Goal: Task Accomplishment & Management: Use online tool/utility

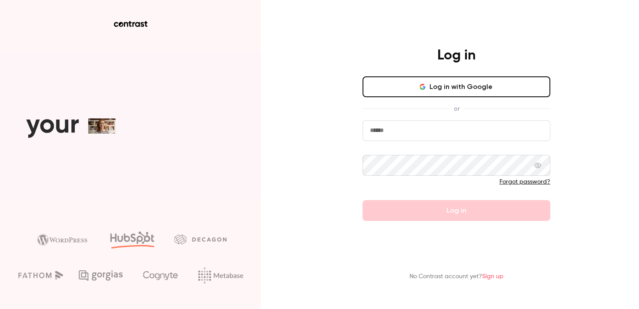
click at [388, 133] on input "email" at bounding box center [456, 130] width 188 height 21
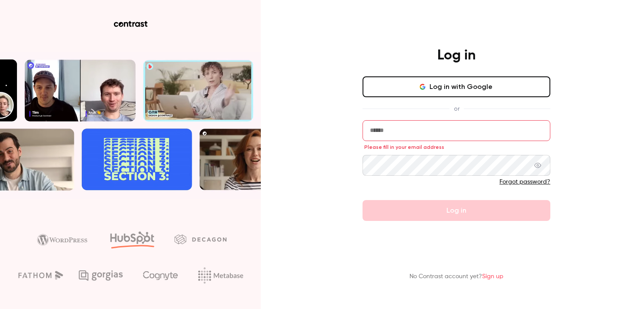
type input "**********"
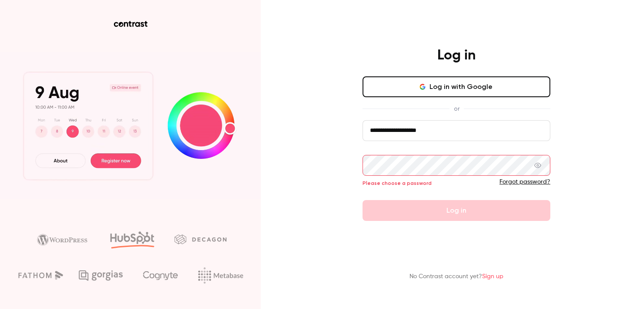
click at [426, 77] on button "Log in with Google" at bounding box center [456, 86] width 188 height 21
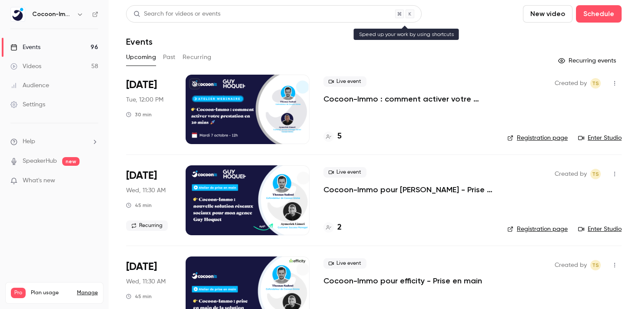
click at [249, 15] on div "Search for videos or events" at bounding box center [273, 13] width 295 height 17
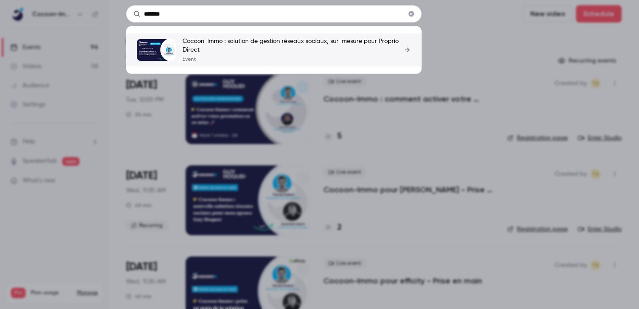
type input "*******"
click at [223, 43] on p "Cocoon-Immo : solution de gestion réseaux sociaux, sur-mesure pour Proprio Dire…" at bounding box center [296, 45] width 228 height 17
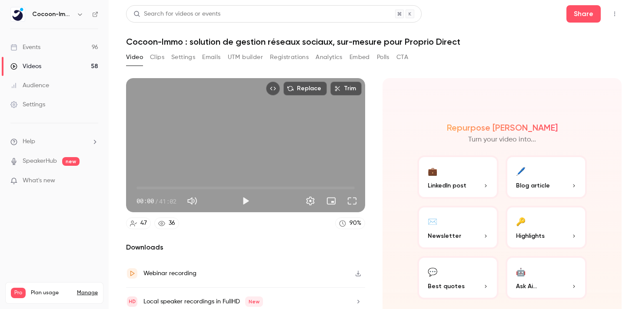
click at [275, 62] on button "Registrations" at bounding box center [289, 57] width 39 height 14
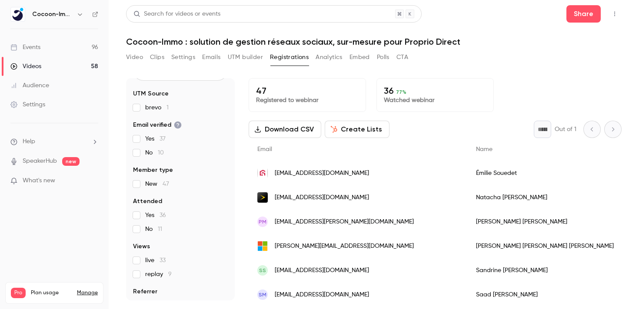
scroll to position [45, 0]
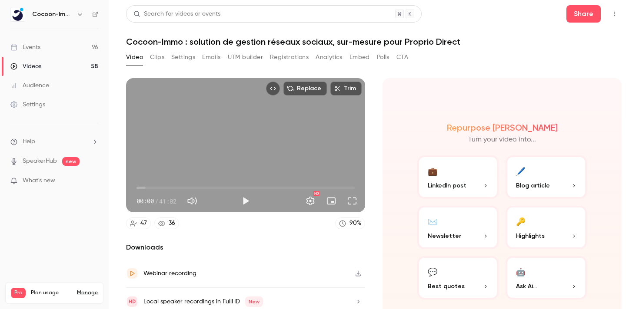
scroll to position [35, 0]
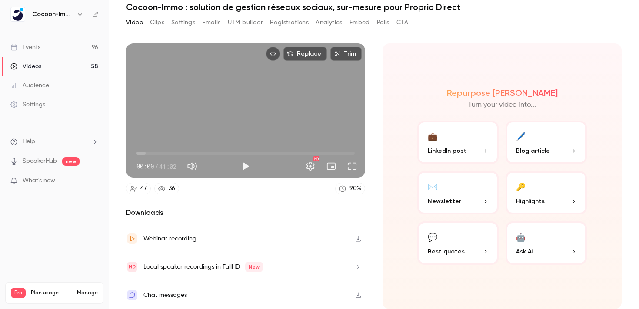
click at [165, 189] on icon at bounding box center [161, 189] width 7 height 7
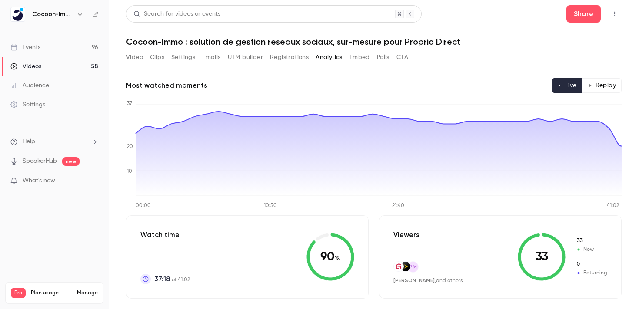
click at [280, 56] on button "Registrations" at bounding box center [289, 57] width 39 height 14
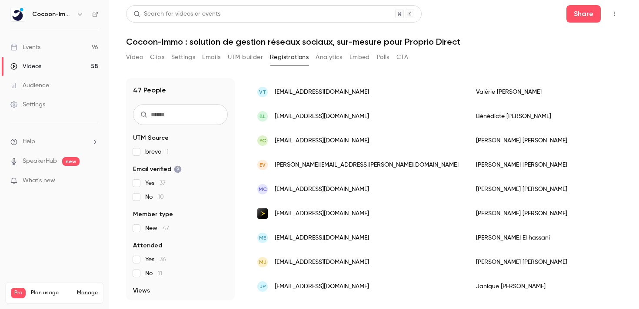
scroll to position [269, 0]
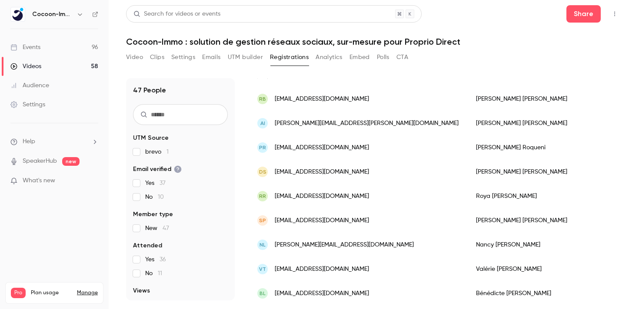
click at [612, 12] on icon "Top Bar Actions" at bounding box center [614, 14] width 7 height 6
click at [275, 74] on div at bounding box center [319, 154] width 639 height 309
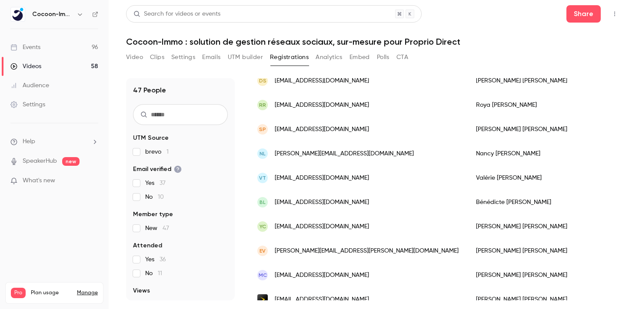
scroll to position [0, 0]
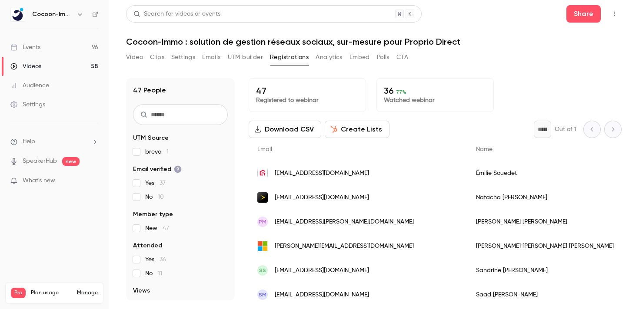
click at [280, 128] on button "Download CSV" at bounding box center [285, 129] width 73 height 17
